Goal: Transaction & Acquisition: Purchase product/service

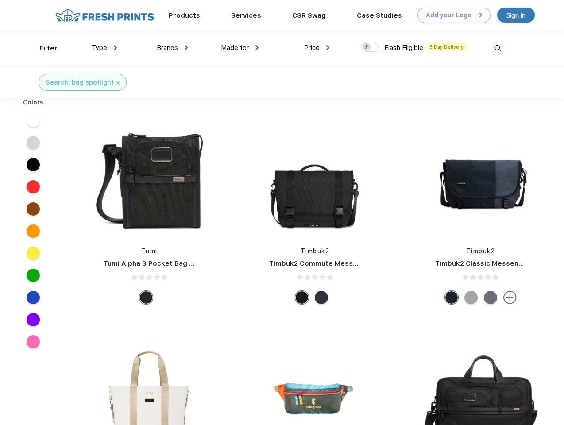
click at [451, 15] on link "Add your Logo Design Tool" at bounding box center [453, 15] width 73 height 15
click at [0, 0] on div "Design Tool" at bounding box center [0, 0] width 0 height 0
click at [475, 15] on link "Add your Logo Design Tool" at bounding box center [453, 15] width 73 height 15
click at [42, 48] on div "Filter" at bounding box center [48, 48] width 18 height 10
click at [104, 48] on span "Type" at bounding box center [99, 48] width 15 height 8
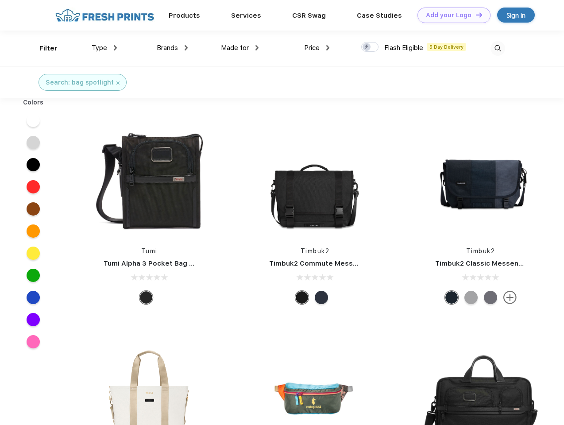
click at [172, 48] on span "Brands" at bounding box center [167, 48] width 21 height 8
click at [240, 48] on span "Made for" at bounding box center [235, 48] width 28 height 8
click at [317, 48] on span "Price" at bounding box center [311, 48] width 15 height 8
click at [370, 47] on div at bounding box center [369, 47] width 17 height 10
click at [367, 47] on input "checkbox" at bounding box center [364, 45] width 6 height 6
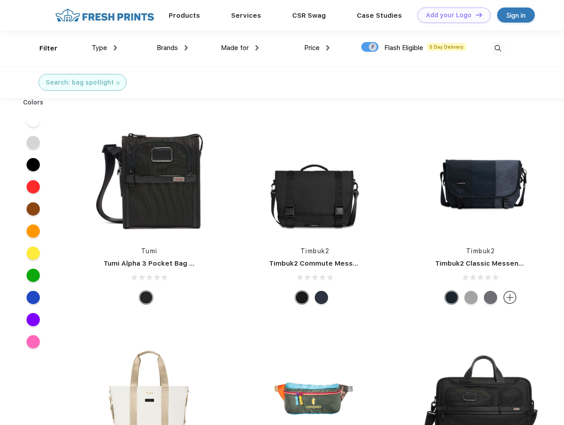
click at [498, 48] on img at bounding box center [497, 48] width 15 height 15
